Goal: Navigation & Orientation: Understand site structure

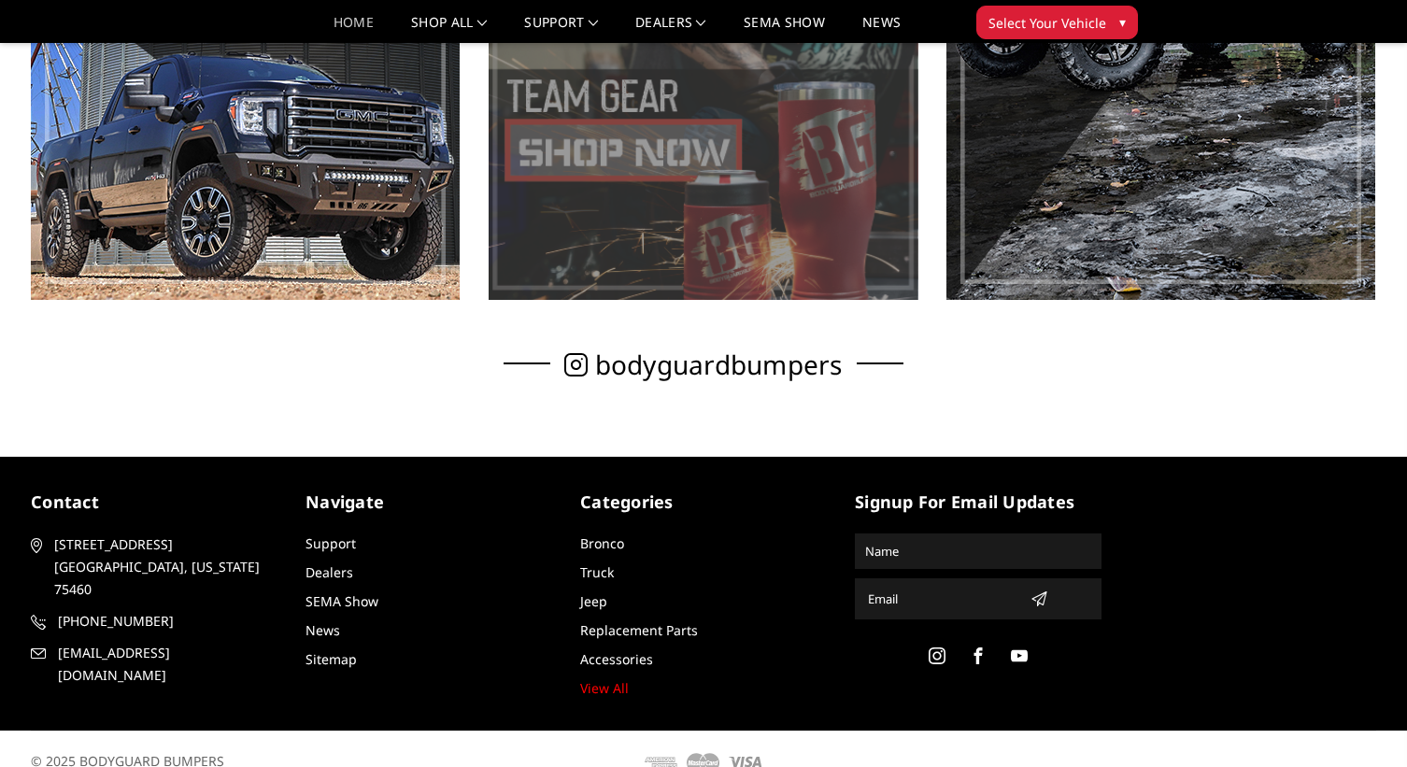
scroll to position [1182, 0]
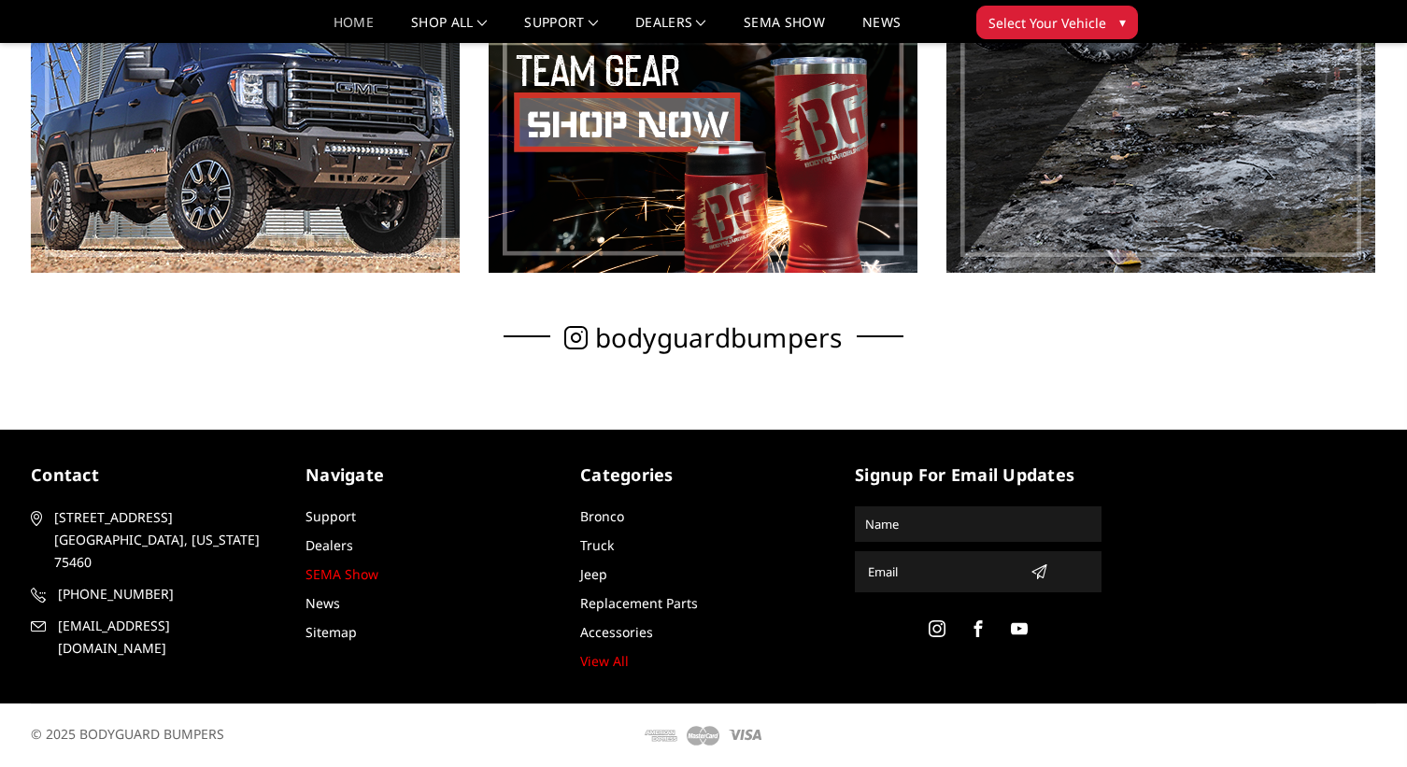
click at [319, 573] on link "SEMA Show" at bounding box center [341, 574] width 73 height 18
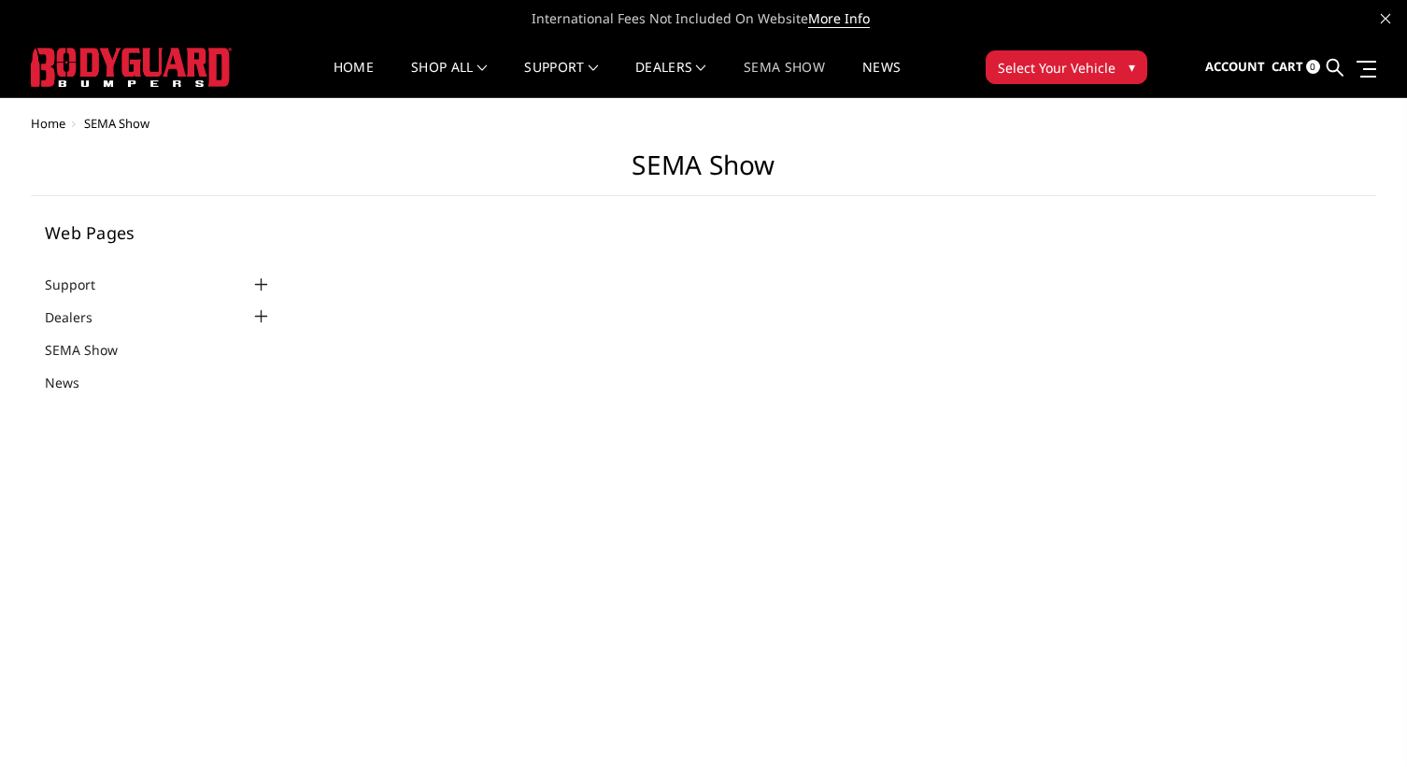
select select "US"
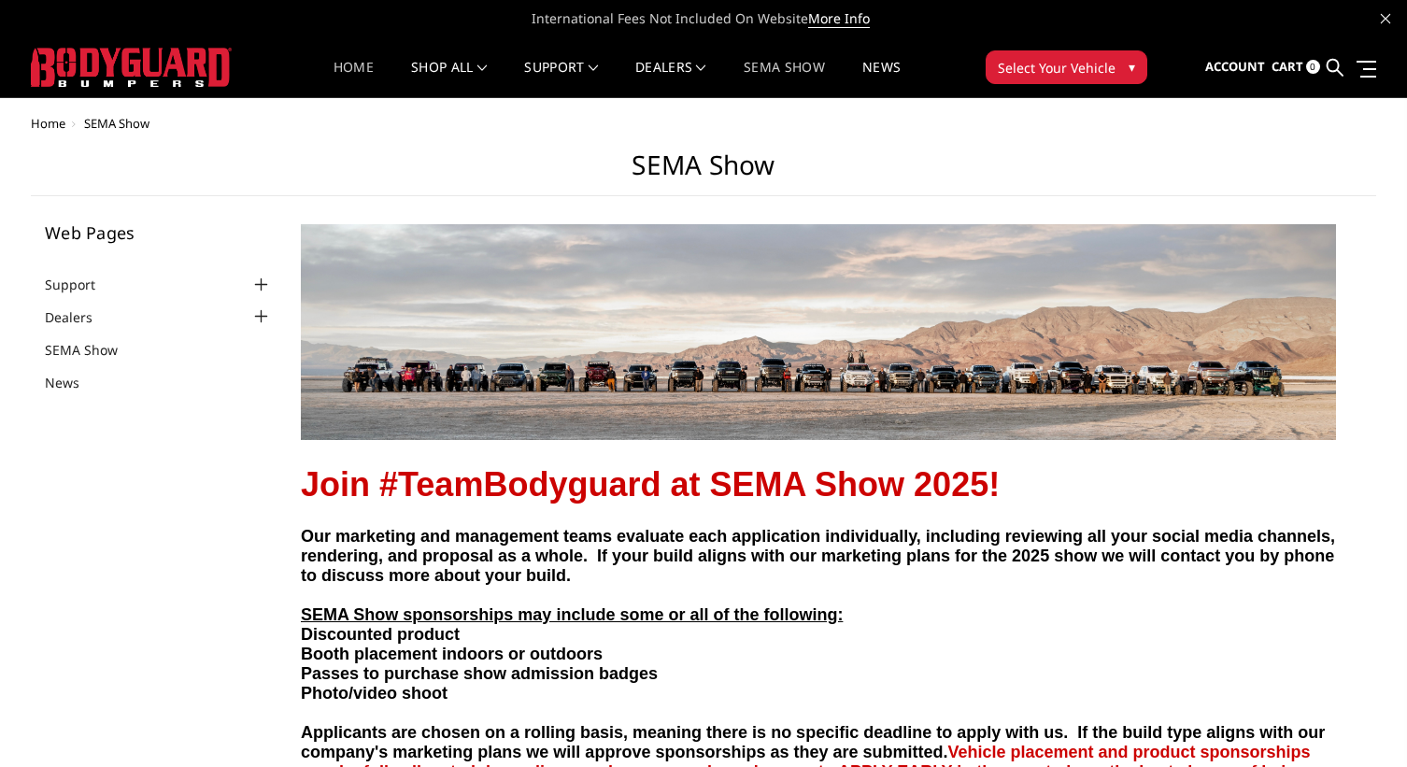
click at [333, 72] on link "Home" at bounding box center [353, 79] width 40 height 36
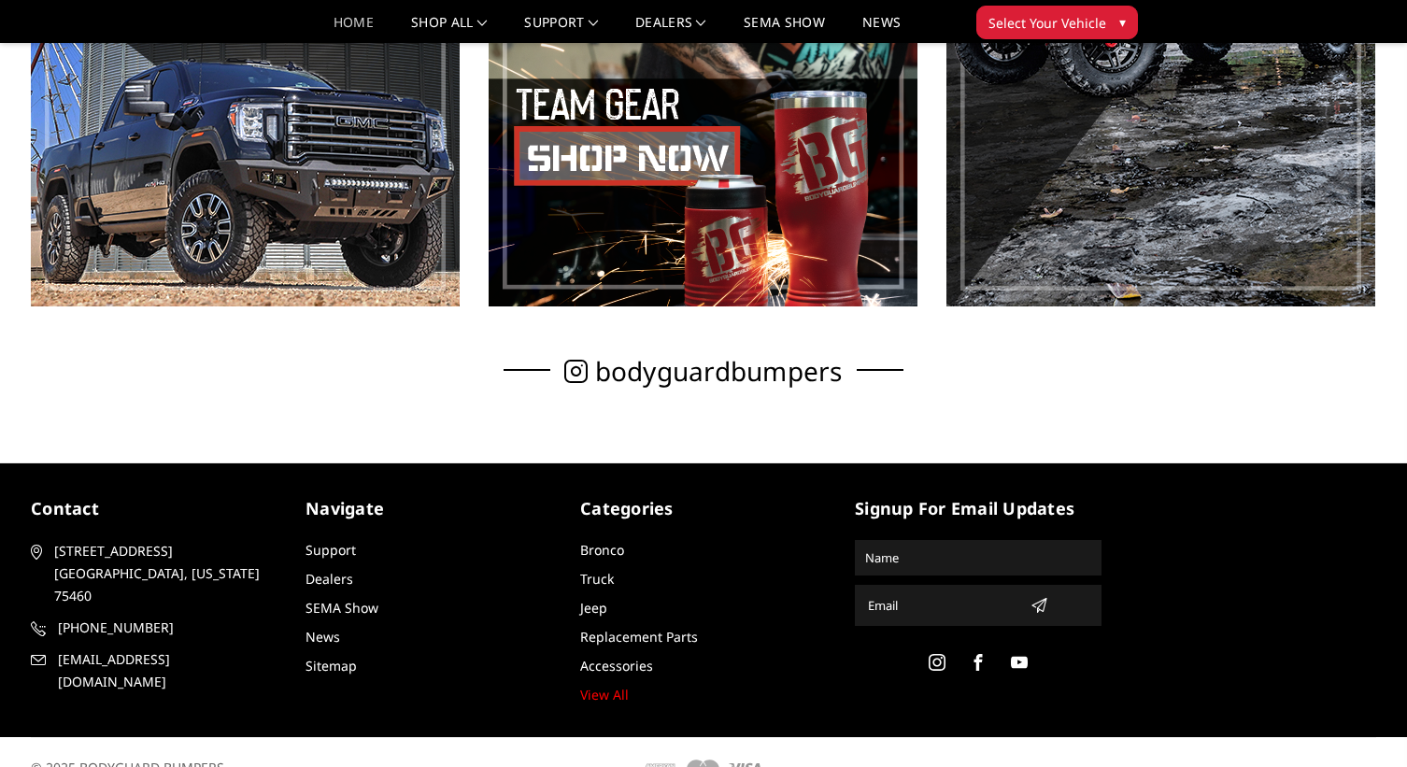
scroll to position [1182, 0]
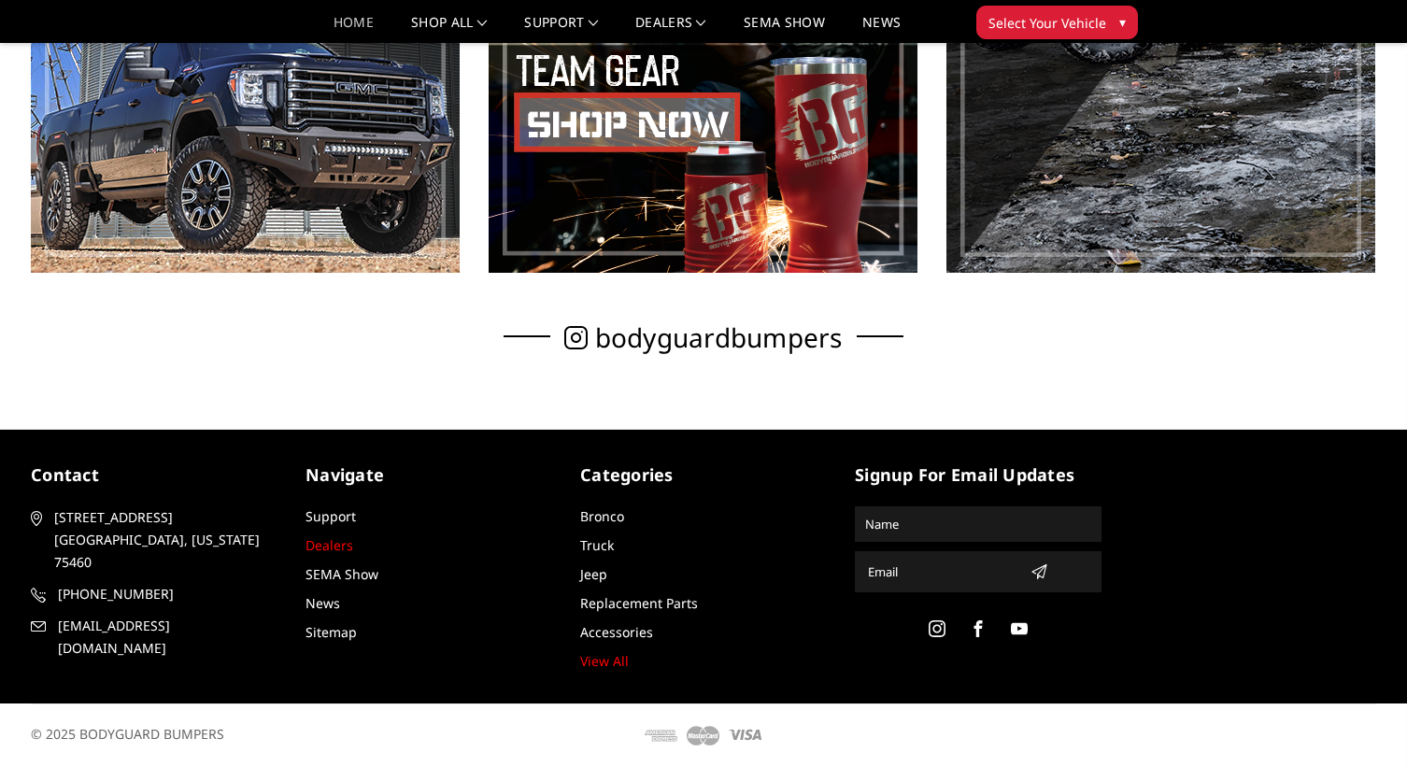
click at [323, 542] on link "Dealers" at bounding box center [329, 545] width 48 height 18
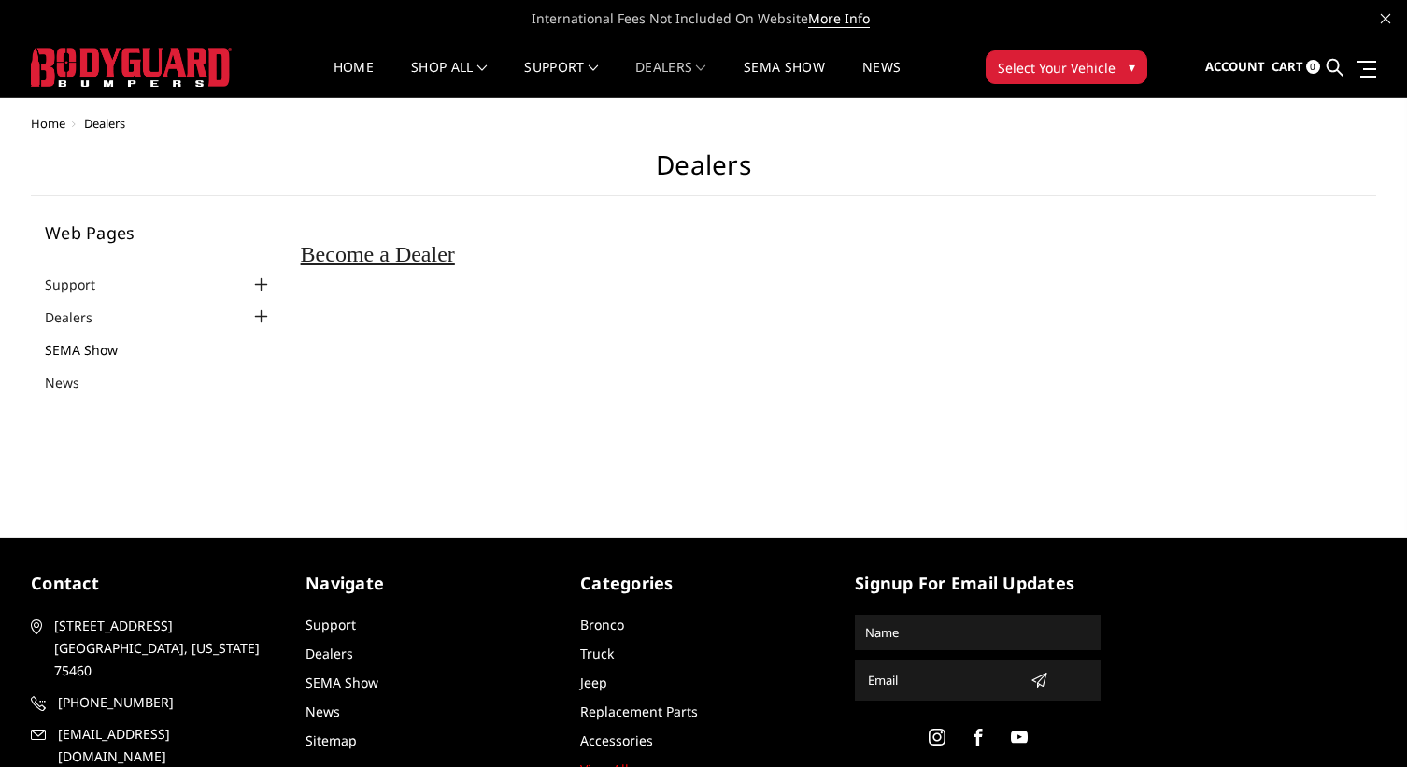
click at [80, 349] on link "SEMA Show" at bounding box center [93, 350] width 96 height 20
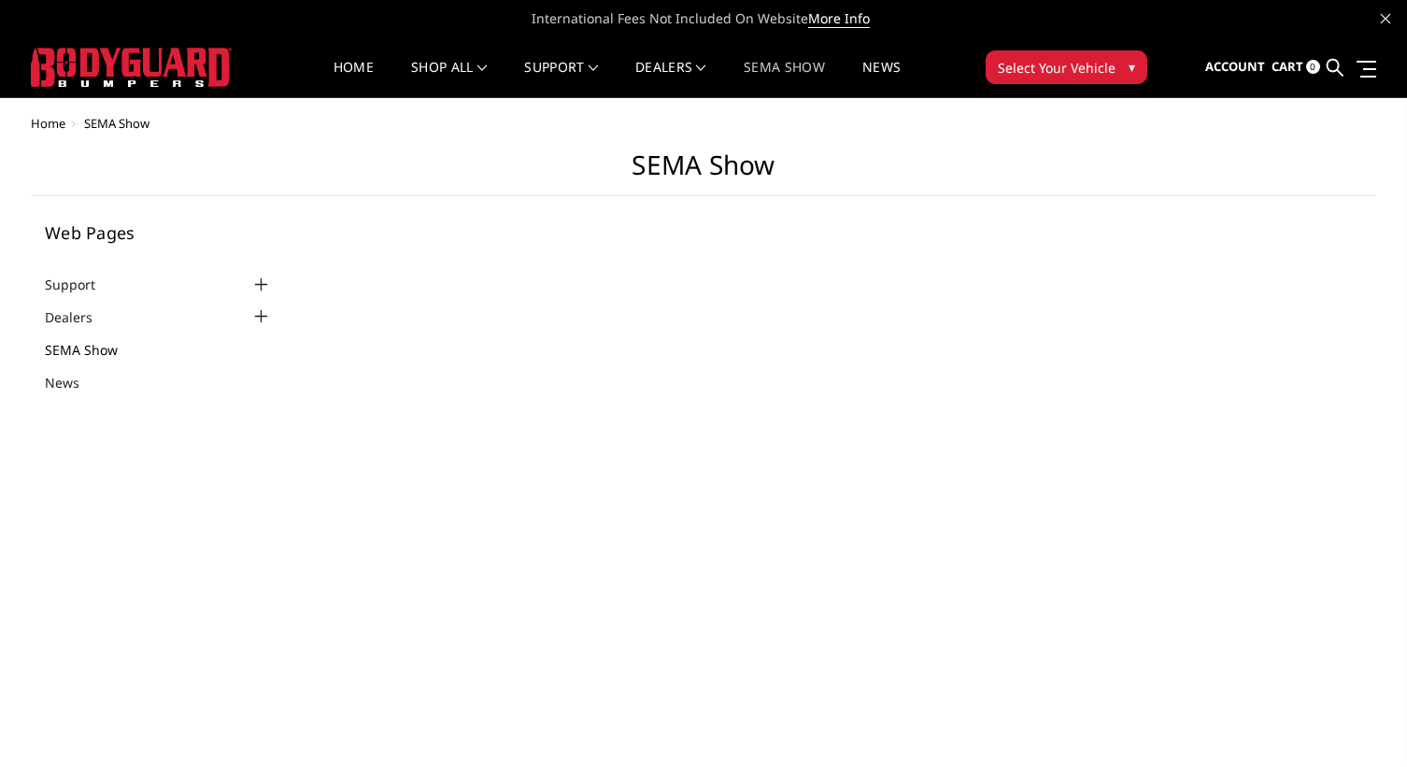
select select "US"
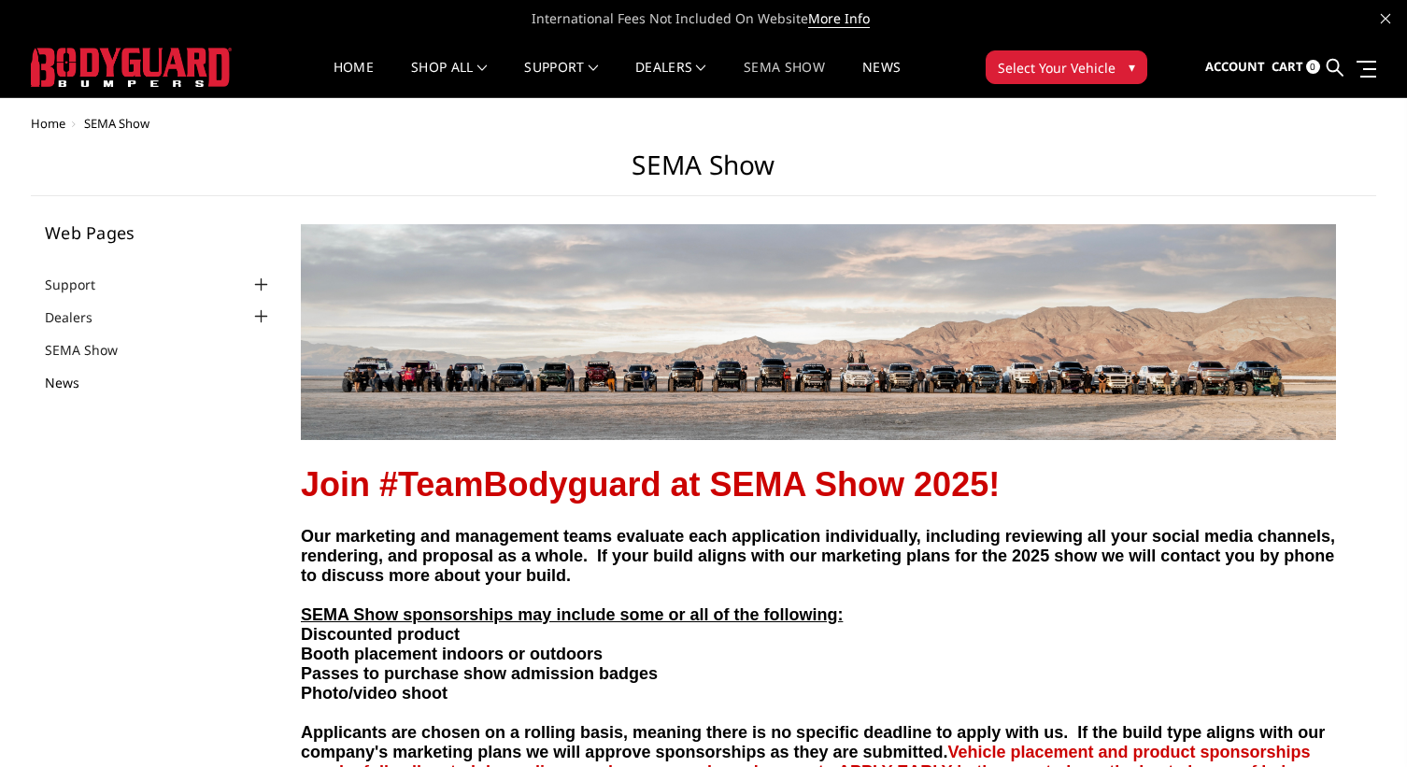
click at [62, 379] on link "News" at bounding box center [74, 383] width 58 height 20
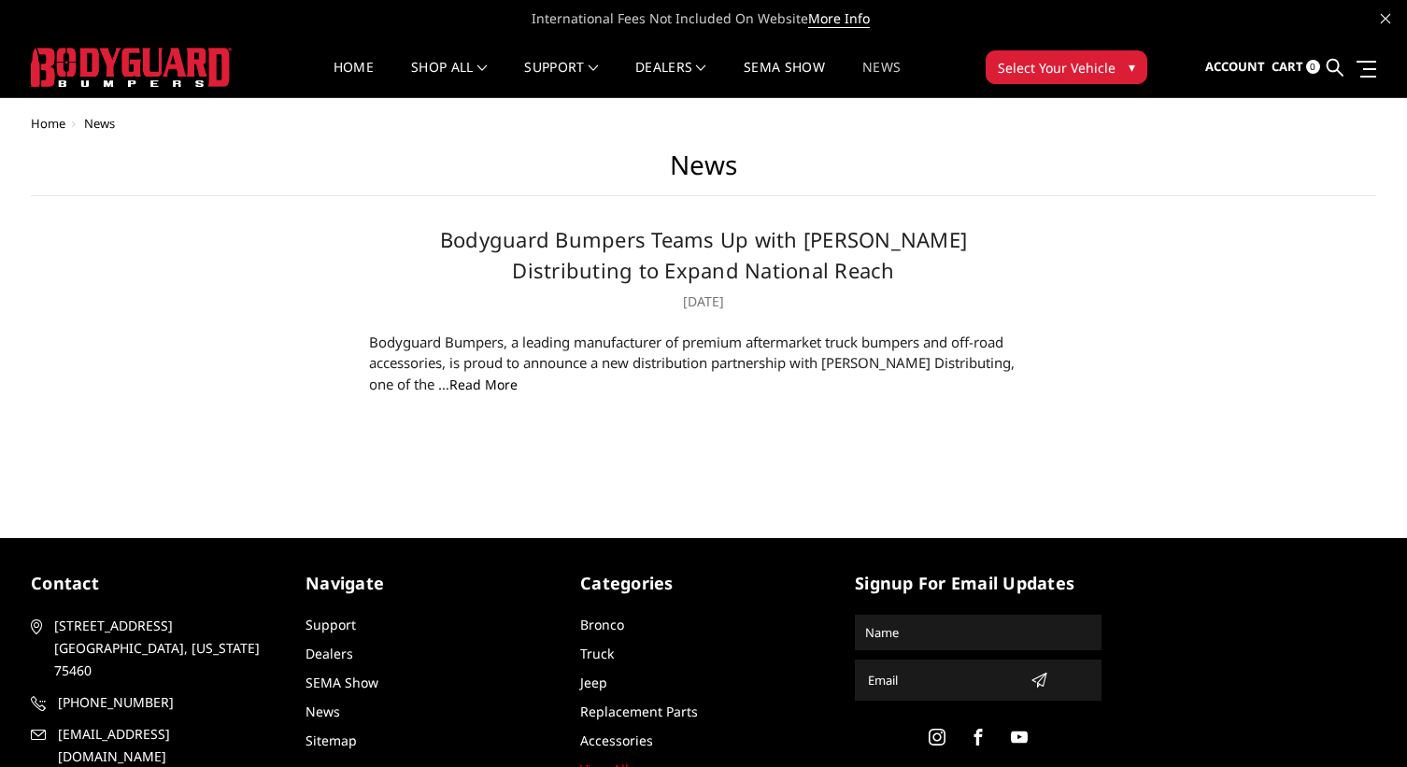
click at [152, 64] on img at bounding box center [131, 67] width 201 height 39
